Goal: Task Accomplishment & Management: Manage account settings

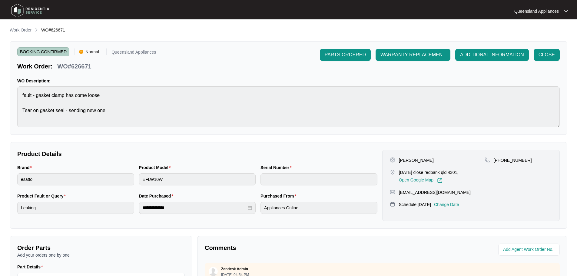
click at [9, 25] on main "**********" at bounding box center [288, 201] width 577 height 402
click at [13, 28] on p "Work Order" at bounding box center [21, 30] width 22 height 6
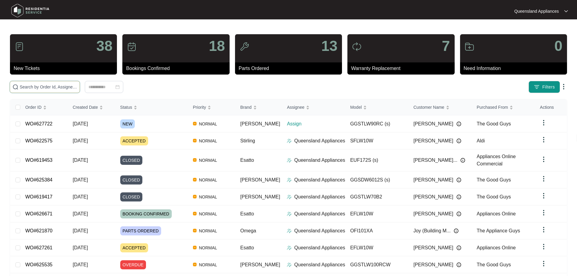
click at [72, 89] on input "text" at bounding box center [49, 87] width 58 height 7
paste input "614906"
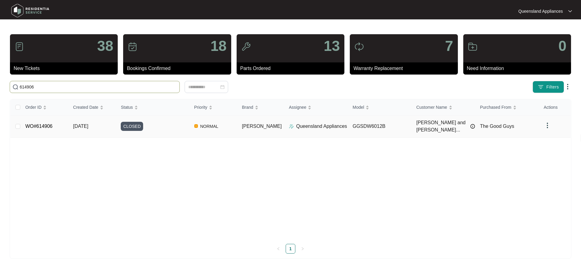
type input "614906"
click at [149, 124] on div "CLOSED" at bounding box center [155, 126] width 68 height 9
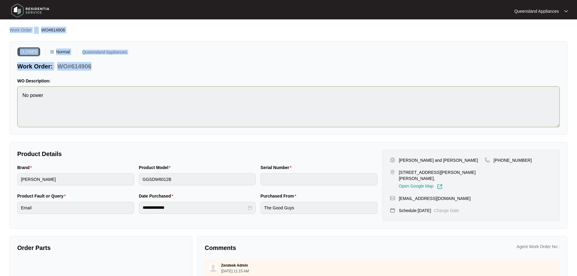
click at [118, 114] on main "**********" at bounding box center [288, 168] width 577 height 337
copy div "Work Order WO#614906 CLOSED Normal [GEOGRAPHIC_DATA] Appliances Work Order: WO#…"
click at [16, 31] on p "Work Order" at bounding box center [21, 30] width 22 height 6
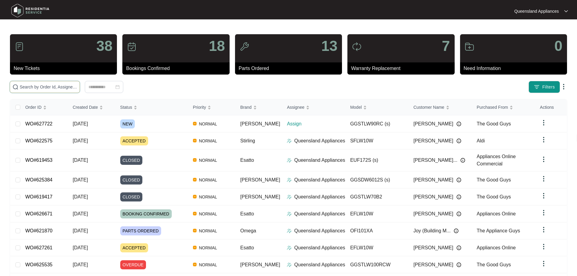
click at [56, 86] on input "text" at bounding box center [49, 87] width 58 height 7
paste input "607406"
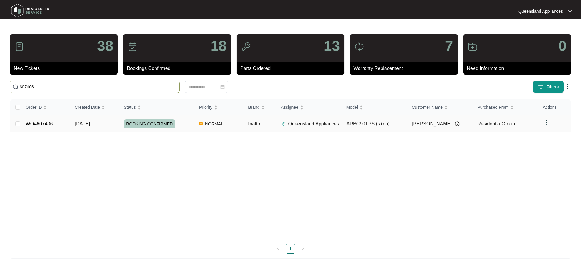
type input "607406"
click at [167, 128] on span "BOOKING CONFIRMED" at bounding box center [149, 123] width 51 height 9
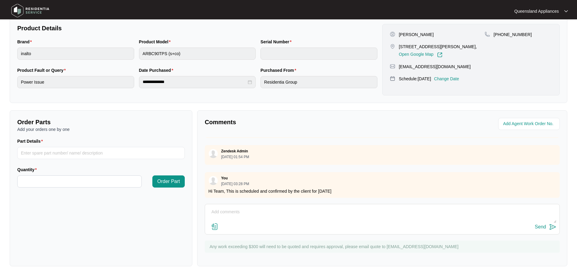
scroll to position [35, 0]
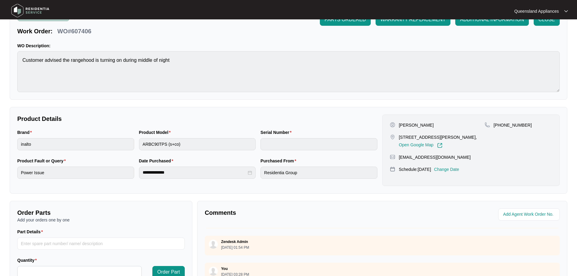
click at [326, 236] on div "Zendesk Admin [DATE] 01:54 PM" at bounding box center [382, 246] width 355 height 20
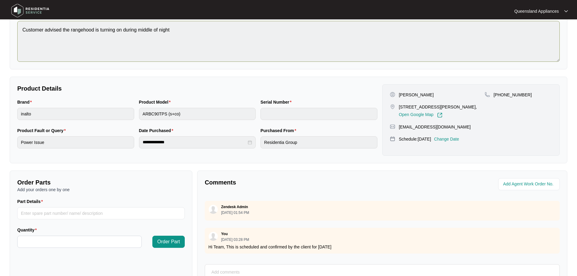
scroll to position [0, 0]
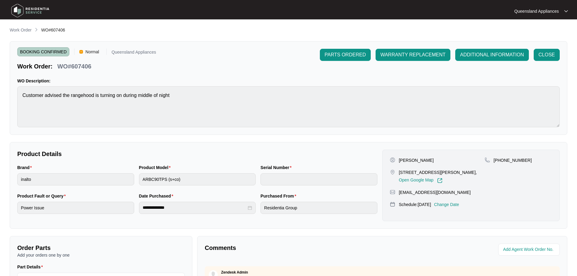
click at [16, 24] on main "**********" at bounding box center [288, 201] width 577 height 402
click at [21, 30] on p "Work Order" at bounding box center [21, 30] width 22 height 6
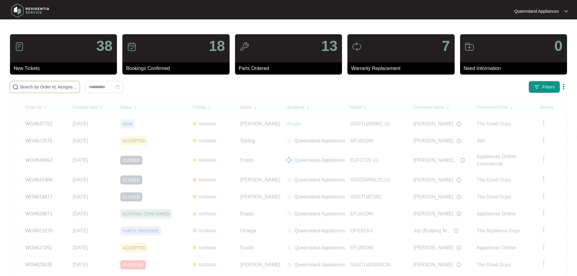
click at [72, 83] on span at bounding box center [45, 87] width 70 height 12
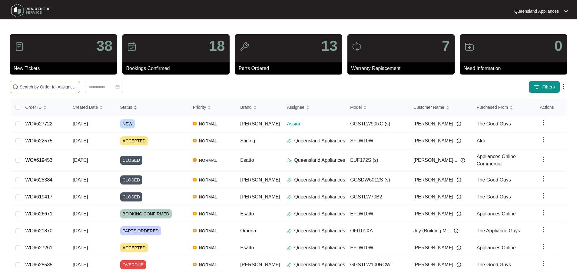
paste input "615704"
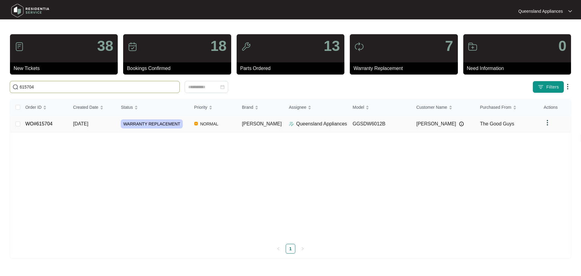
type input "615704"
click at [189, 127] on div "WARRANTY REPLACEMENT" at bounding box center [155, 123] width 68 height 9
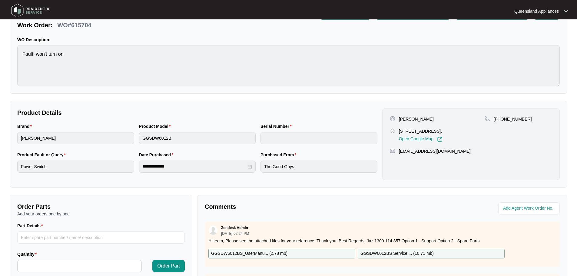
scroll to position [121, 0]
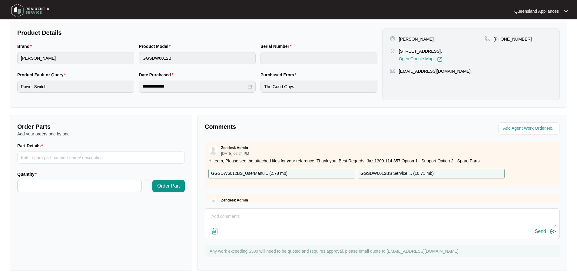
click at [330, 166] on div "Zendesk Admin [DATE] 02:24 PM Hi team, Please see the attached files for your r…" at bounding box center [382, 164] width 355 height 45
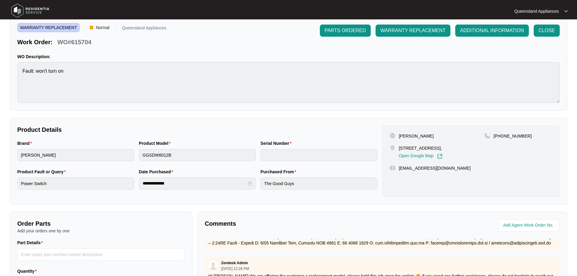
scroll to position [0, 0]
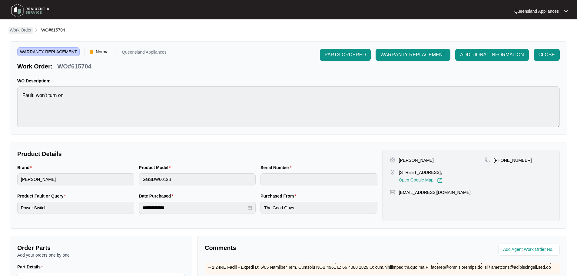
click at [27, 31] on p "Work Order" at bounding box center [21, 30] width 22 height 6
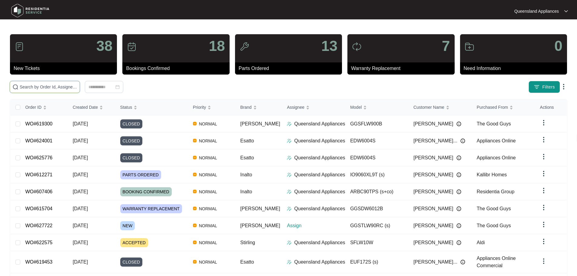
click at [61, 88] on input "text" at bounding box center [49, 87] width 58 height 7
paste input "627722"
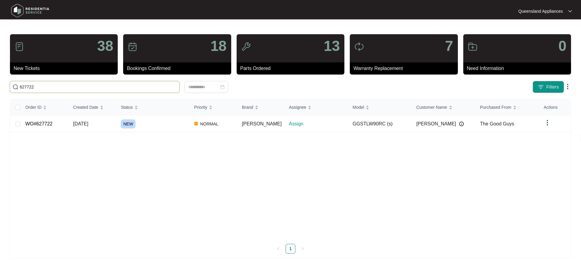
type input "627722"
click at [99, 133] on div "Order ID Created Date Status Priority Brand Assignee Model Customer Name Purcha…" at bounding box center [290, 169] width 561 height 140
drag, startPoint x: 104, startPoint y: 124, endPoint x: 221, endPoint y: 118, distance: 116.8
click at [105, 124] on td "[DATE]" at bounding box center [92, 123] width 48 height 17
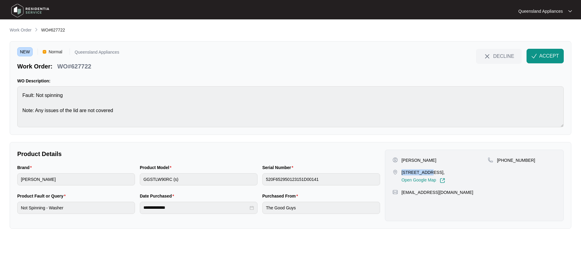
drag, startPoint x: 402, startPoint y: 171, endPoint x: 427, endPoint y: 174, distance: 24.6
click at [427, 174] on p "[STREET_ADDRESS]," at bounding box center [424, 172] width 44 height 6
copy p "4/28 Cross S"
drag, startPoint x: 504, startPoint y: 159, endPoint x: 576, endPoint y: 159, distance: 72.4
click at [576, 159] on main "**********" at bounding box center [290, 138] width 581 height 276
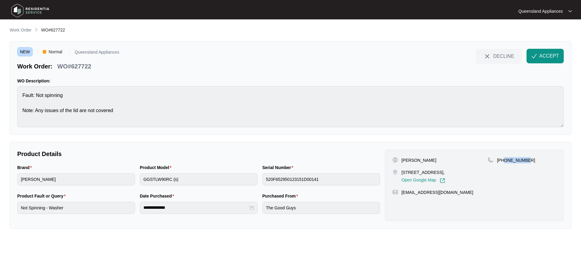
copy p "432281379"
click at [551, 55] on span "ACCEPT" at bounding box center [550, 55] width 20 height 7
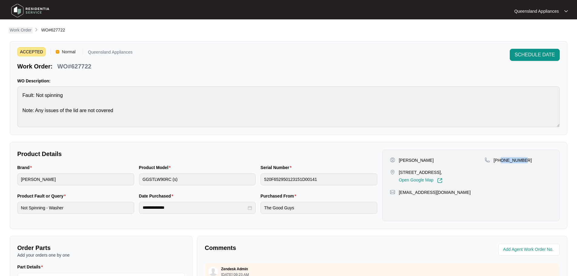
click at [25, 30] on p "Work Order" at bounding box center [21, 30] width 22 height 6
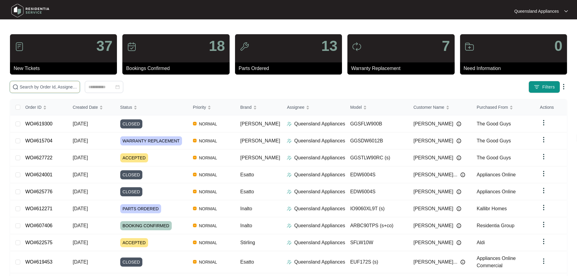
click at [58, 90] on input "text" at bounding box center [49, 87] width 58 height 7
paste input "626902"
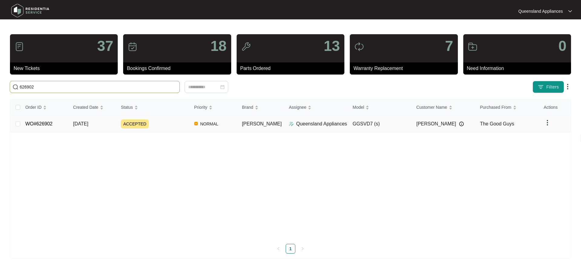
type input "626902"
click at [164, 124] on div "ACCEPTED" at bounding box center [155, 123] width 68 height 9
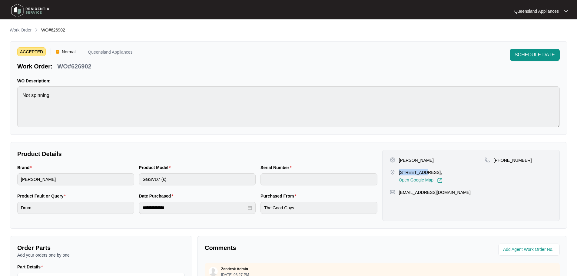
drag, startPoint x: 399, startPoint y: 171, endPoint x: 420, endPoint y: 172, distance: 20.7
click at [420, 172] on p "[STREET_ADDRESS]," at bounding box center [421, 172] width 44 height 6
copy p "[STREET_ADDRESS]"
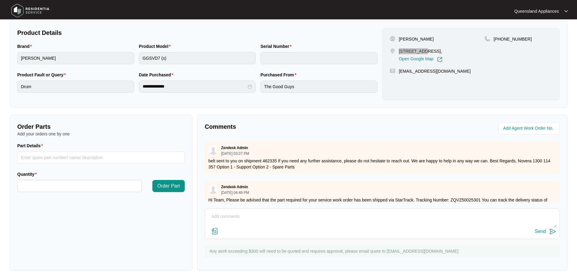
scroll to position [21, 0]
